Goal: Task Accomplishment & Management: Use online tool/utility

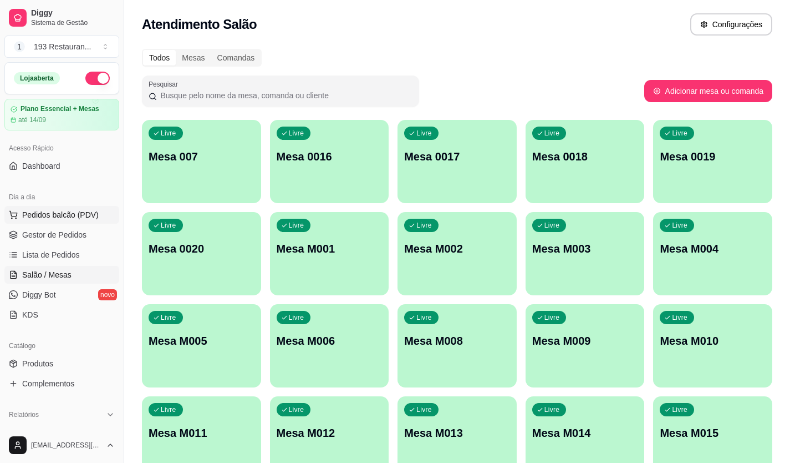
click at [93, 212] on span "Pedidos balcão (PDV)" at bounding box center [60, 214] width 77 height 11
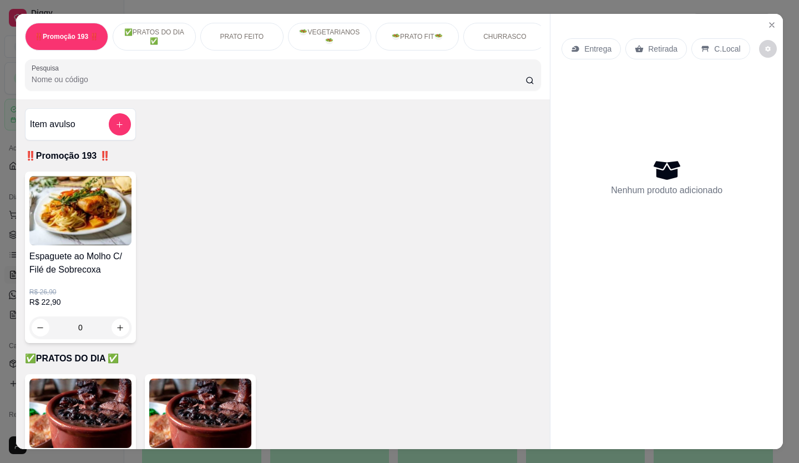
click at [596, 45] on p "Entrega" at bounding box center [597, 48] width 27 height 11
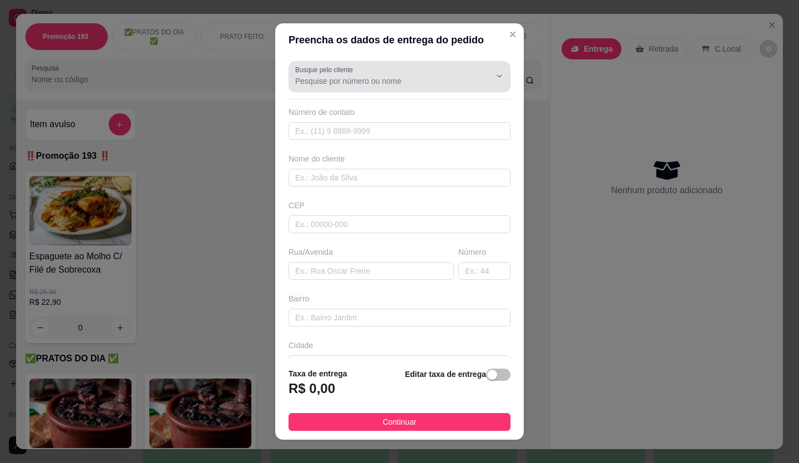
click at [475, 78] on button "Show suggestions" at bounding box center [483, 75] width 17 height 17
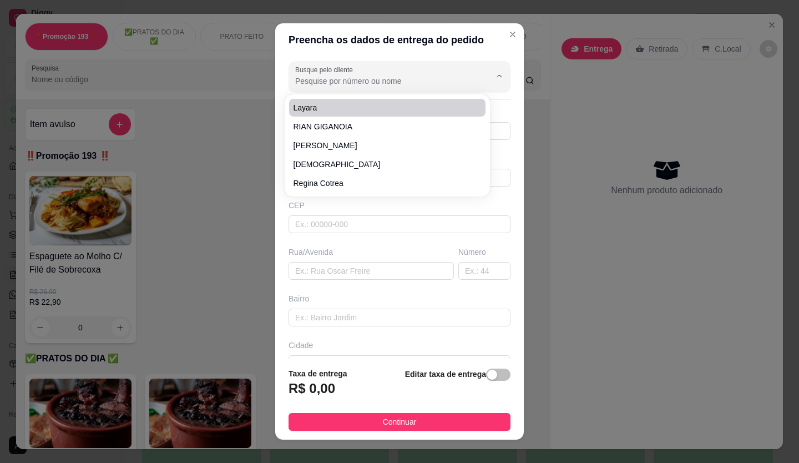
click at [407, 82] on input "Busque pelo cliente" at bounding box center [383, 80] width 177 height 11
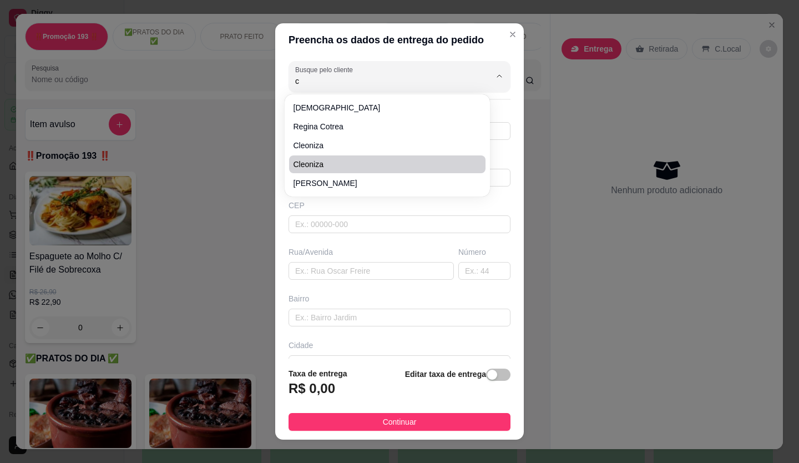
click at [434, 158] on li "cleoniza" at bounding box center [387, 164] width 196 height 18
type input "cleoniza"
type input "11972061975"
type input "cleoniza"
type input "av santo antonio"
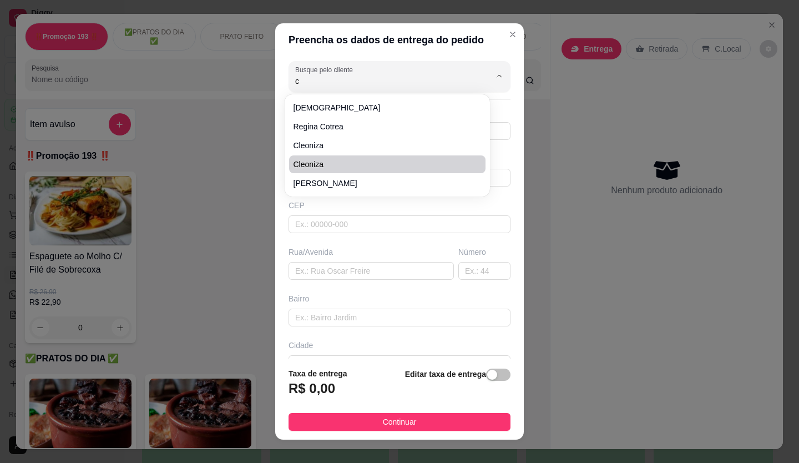
type input "885"
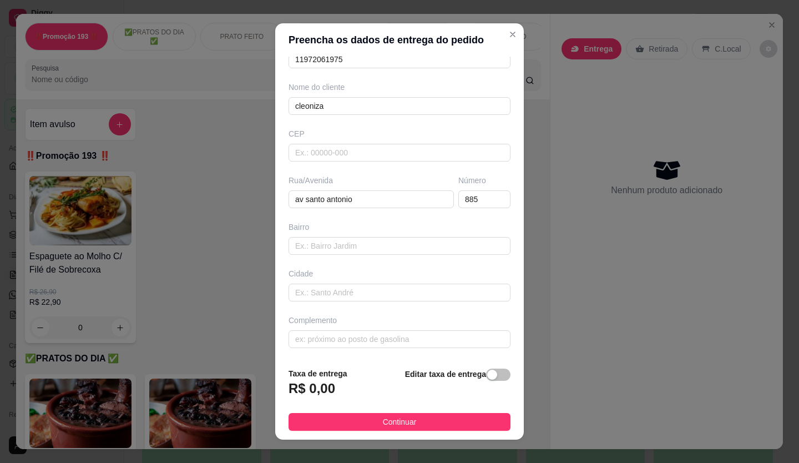
scroll to position [12, 0]
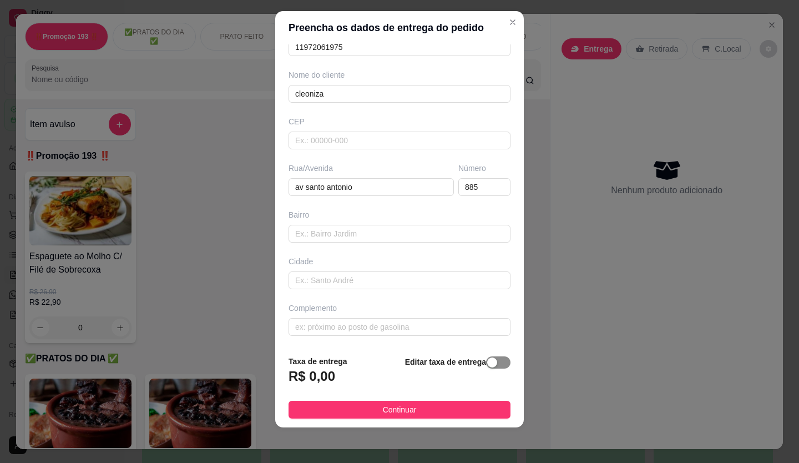
type input "cleoniza"
click at [486, 357] on span "button" at bounding box center [498, 362] width 24 height 12
click at [339, 375] on input "0,00" at bounding box center [348, 380] width 119 height 21
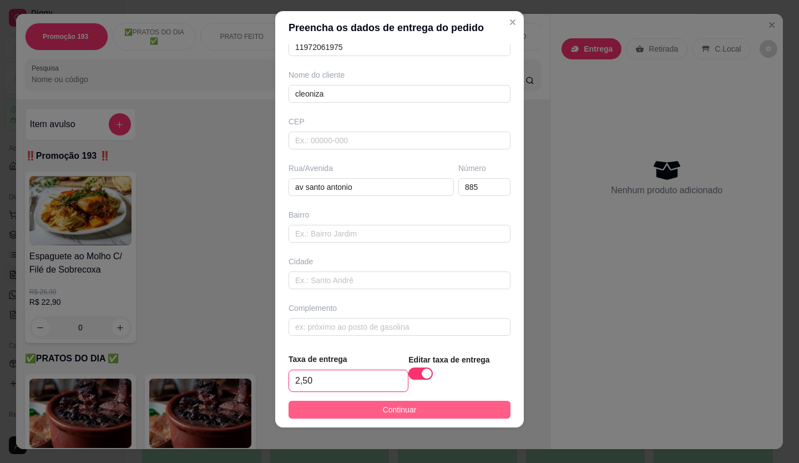
type input "2,50"
click at [395, 417] on button "Continuar" at bounding box center [399, 409] width 222 height 18
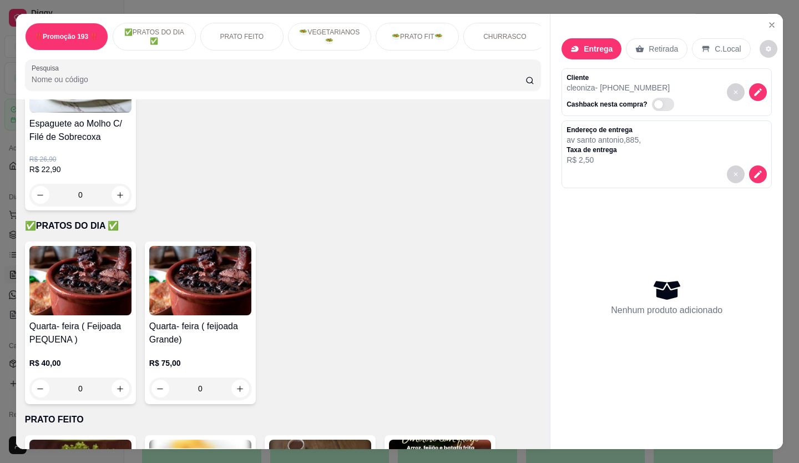
scroll to position [166, 0]
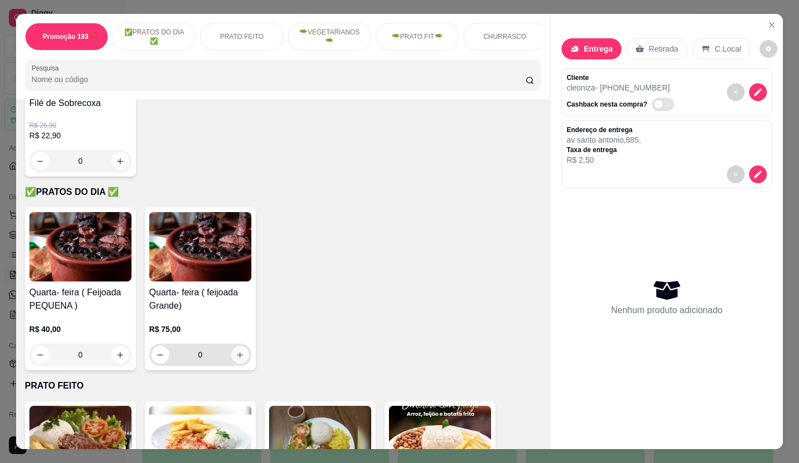
click at [237, 357] on icon "increase-product-quantity" at bounding box center [240, 355] width 8 height 8
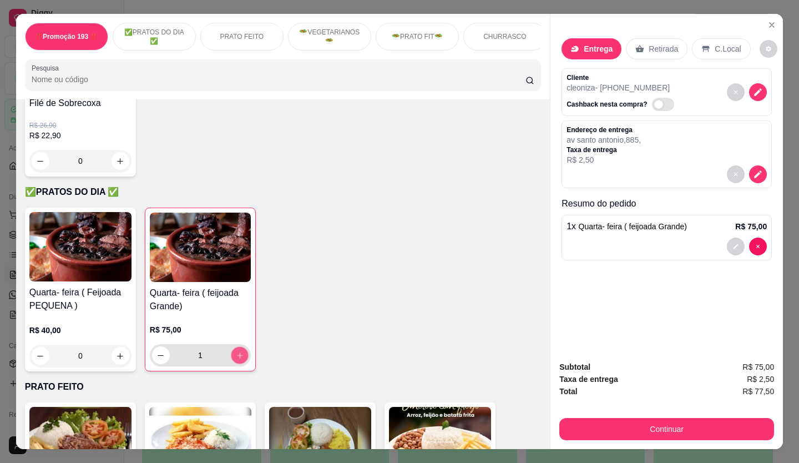
click at [237, 357] on icon "increase-product-quantity" at bounding box center [240, 355] width 8 height 8
type input "2"
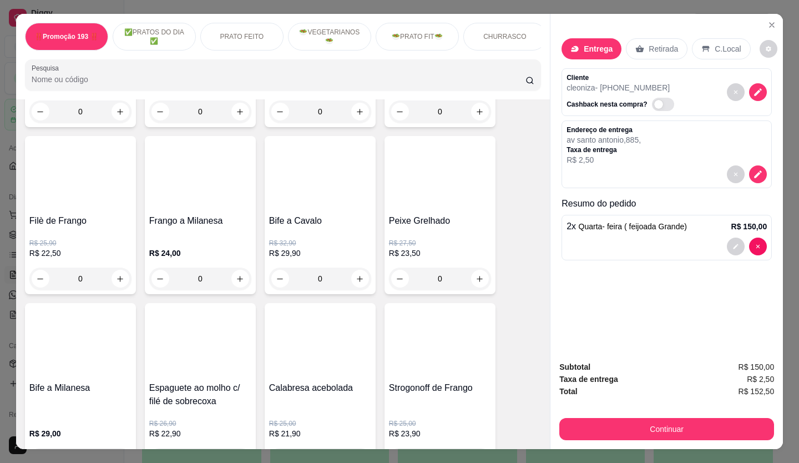
scroll to position [666, 0]
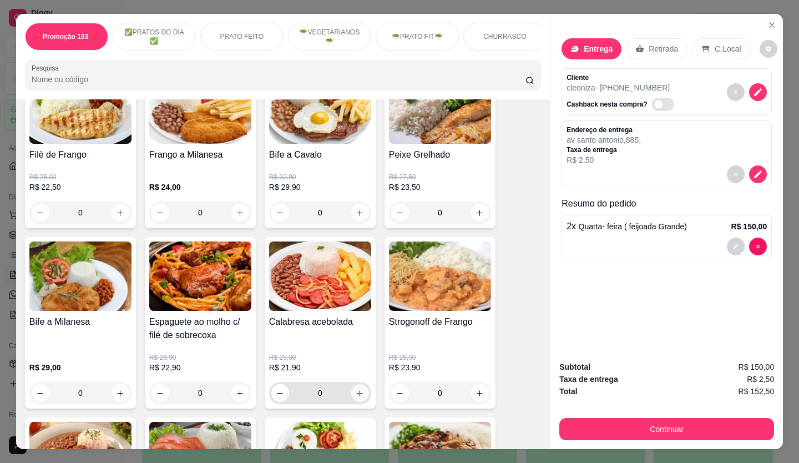
click at [355, 397] on icon "increase-product-quantity" at bounding box center [359, 393] width 8 height 8
type input "1"
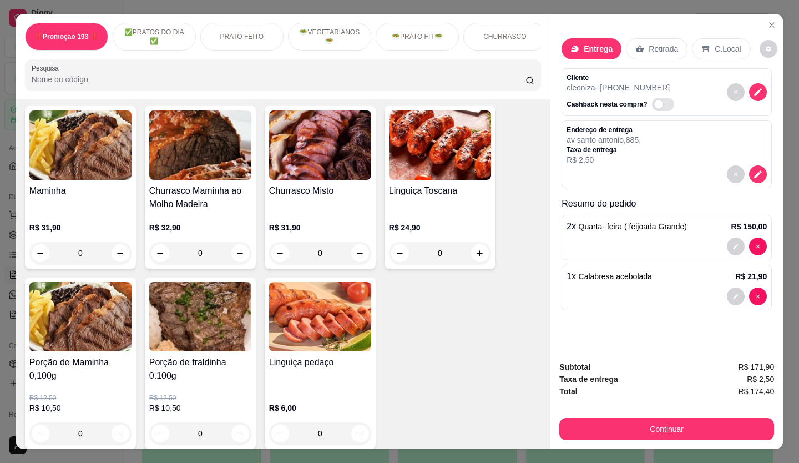
scroll to position [1886, 0]
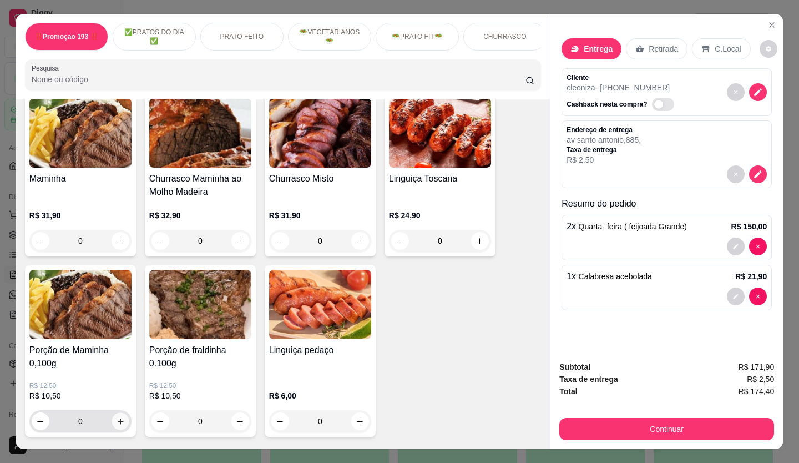
click at [119, 417] on icon "increase-product-quantity" at bounding box center [120, 421] width 8 height 8
type input "1"
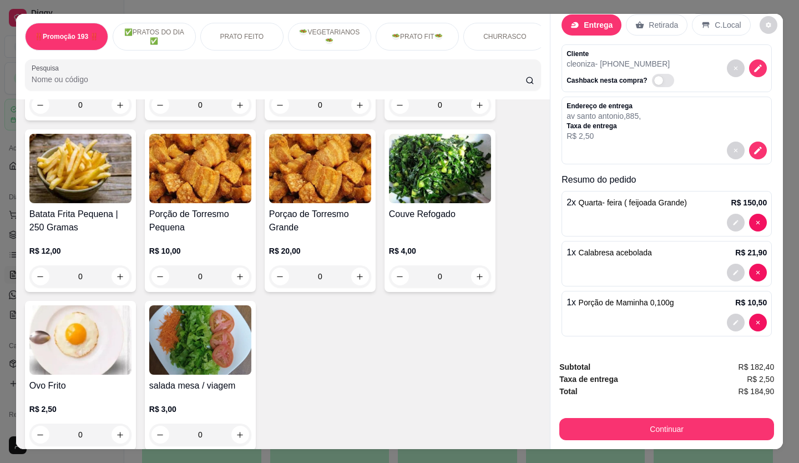
scroll to position [2385, 0]
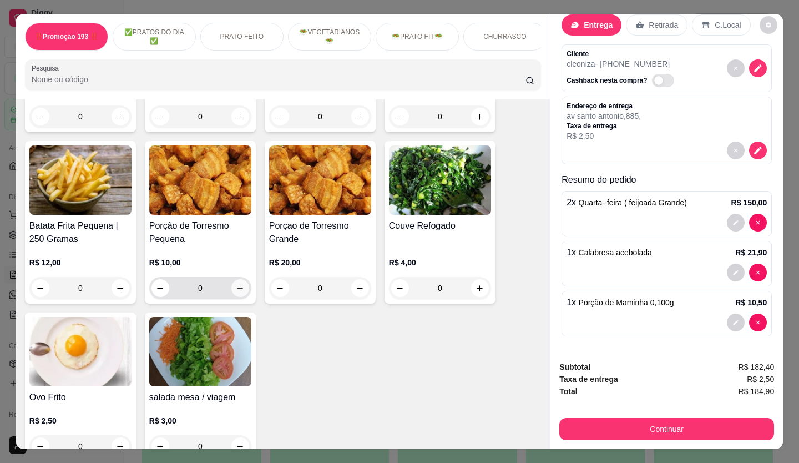
click at [236, 284] on icon "increase-product-quantity" at bounding box center [240, 288] width 8 height 8
type input "1"
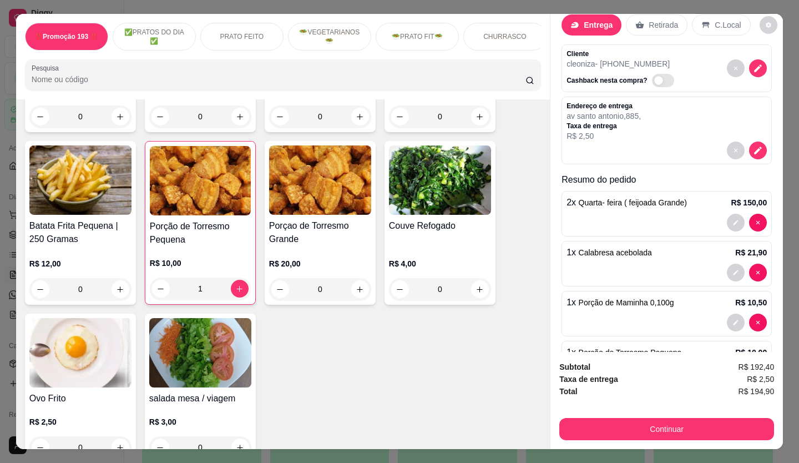
scroll to position [74, 0]
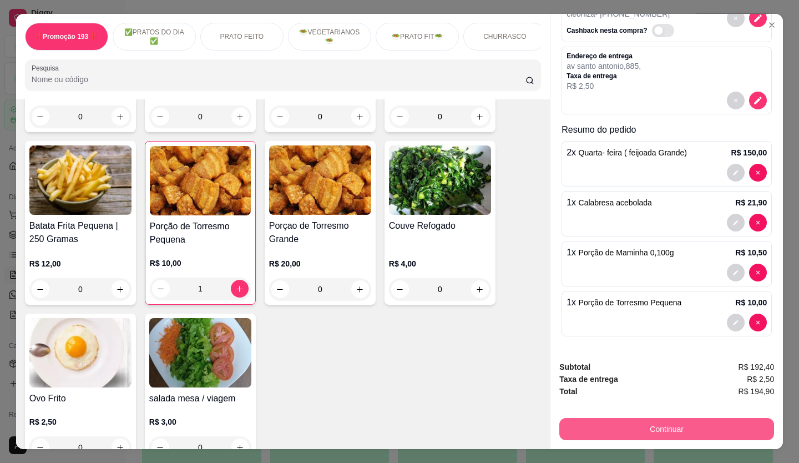
click at [644, 418] on button "Continuar" at bounding box center [666, 429] width 215 height 22
click at [652, 425] on button "Continuar" at bounding box center [666, 429] width 208 height 22
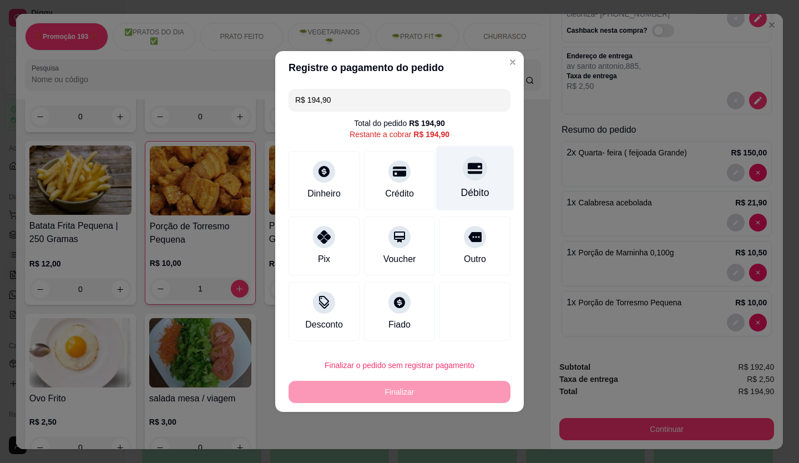
click at [467, 179] on div at bounding box center [475, 168] width 24 height 24
type input "R$ 0,00"
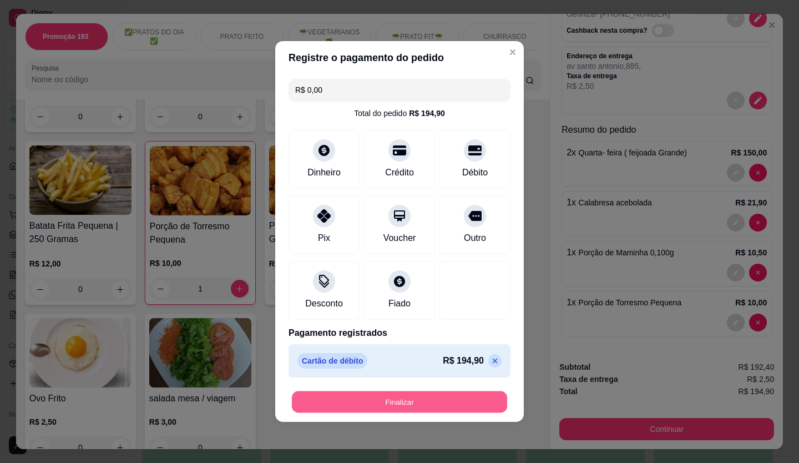
click at [395, 407] on button "Finalizar" at bounding box center [399, 402] width 215 height 22
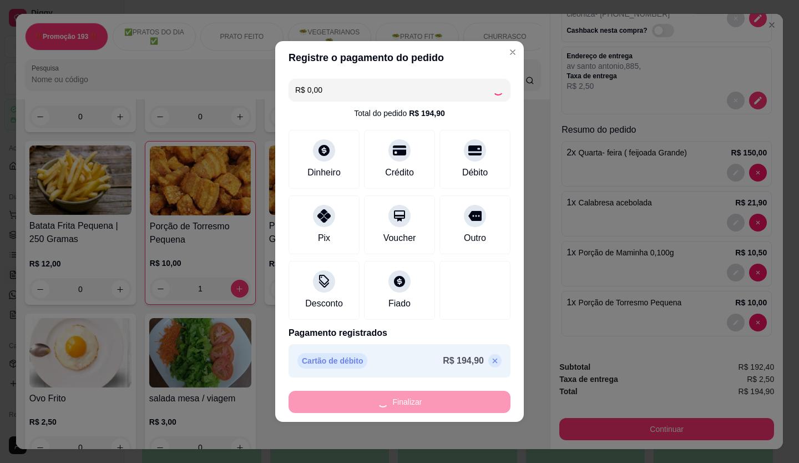
type input "0"
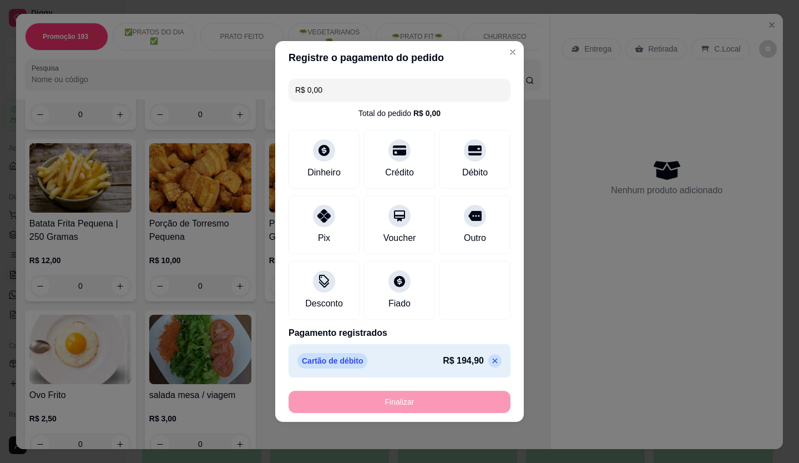
type input "-R$ 194,90"
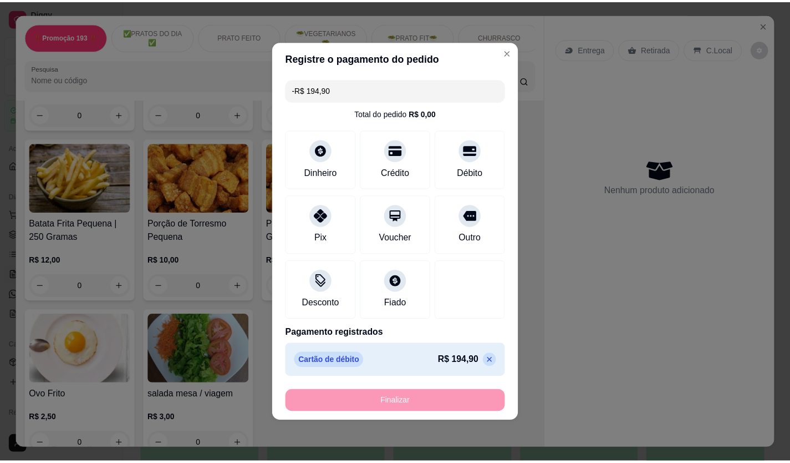
scroll to position [2383, 0]
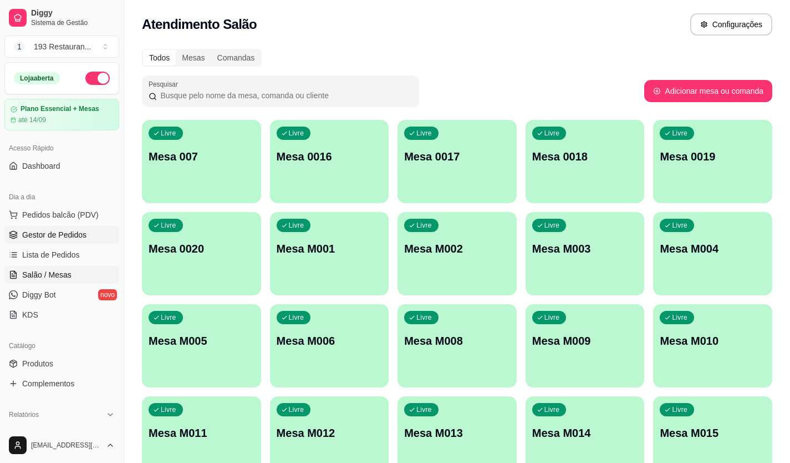
click at [47, 232] on span "Gestor de Pedidos" at bounding box center [54, 234] width 64 height 11
